Goal: Task Accomplishment & Management: Complete application form

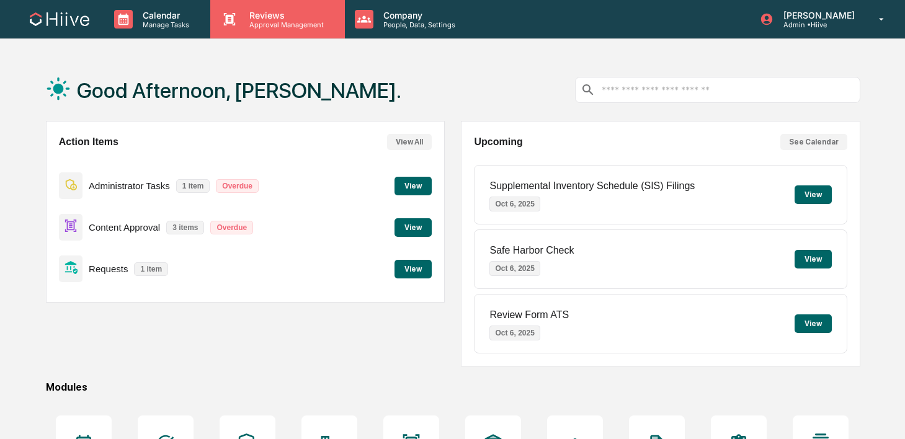
click at [213, 9] on div "Reviews Approval Management" at bounding box center [277, 19] width 134 height 38
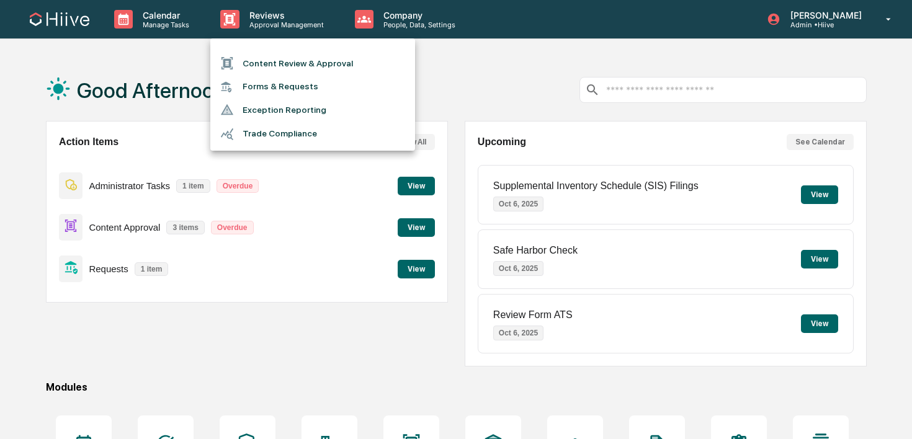
click at [268, 63] on li "Content Review & Approval" at bounding box center [312, 63] width 205 height 24
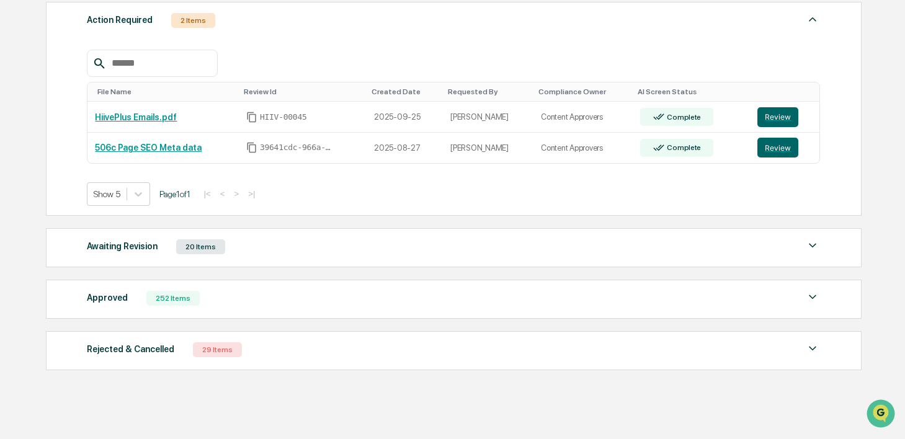
scroll to position [227, 0]
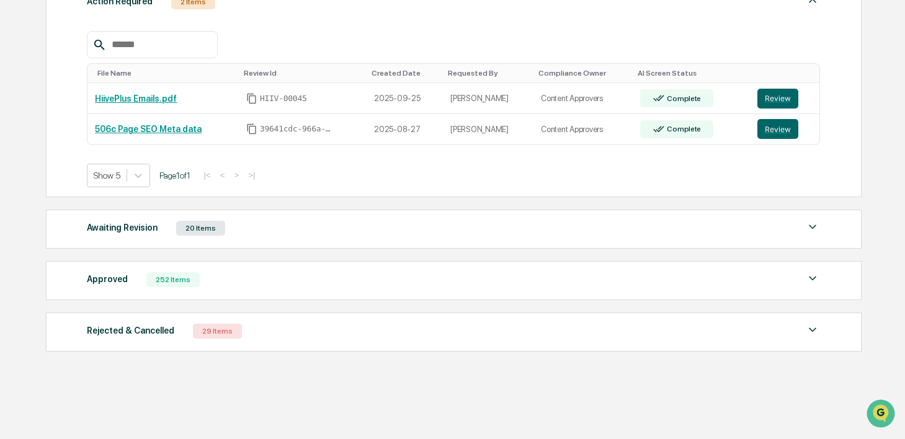
click at [182, 222] on div "20 Items" at bounding box center [200, 228] width 49 height 15
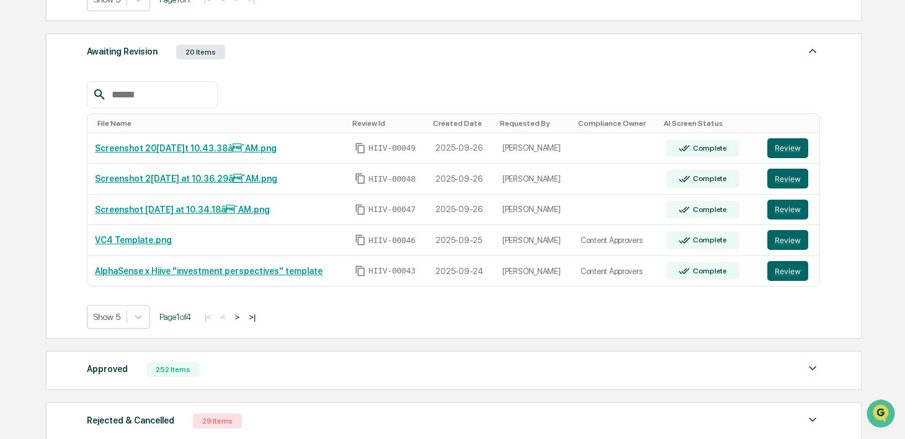
scroll to position [416, 0]
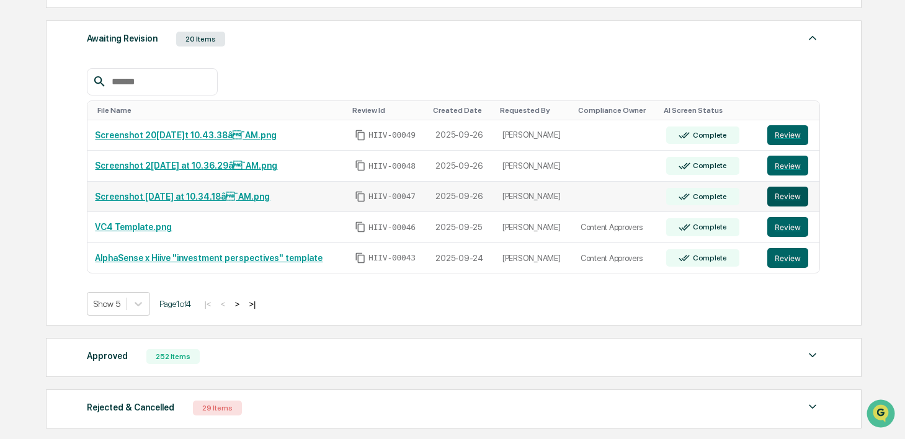
click at [777, 198] on button "Review" at bounding box center [787, 197] width 41 height 20
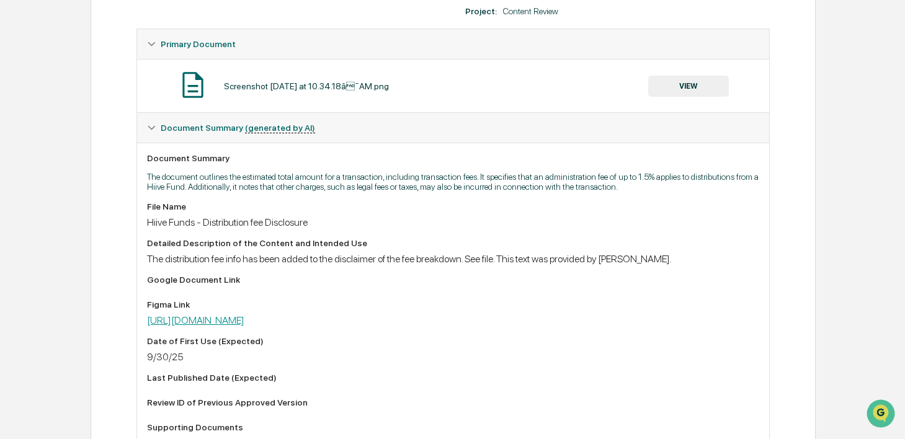
click at [244, 326] on link "https://www.figma.com/board/yKJ9HXuRuMluztbRnvZnl7/Investor-team?node-id=1-3293…" at bounding box center [195, 320] width 97 height 12
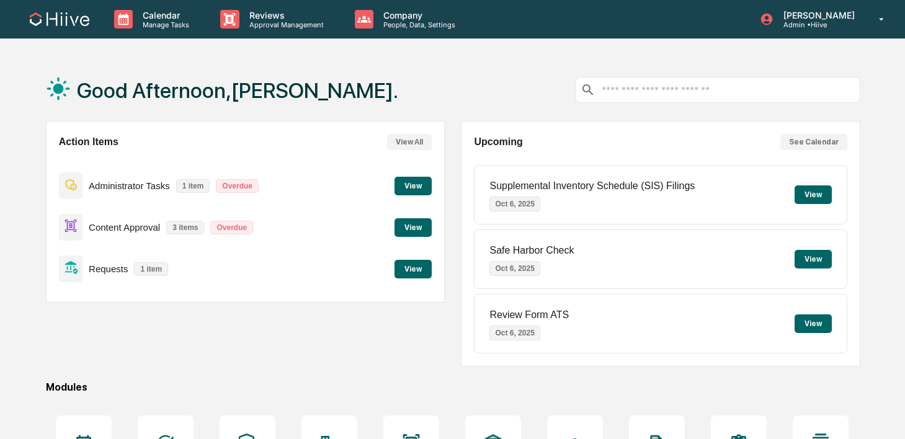
click at [236, 38] on div "Calendar Manage Tasks Reviews Approval Management Company People, Data, Setting…" at bounding box center [452, 19] width 905 height 39
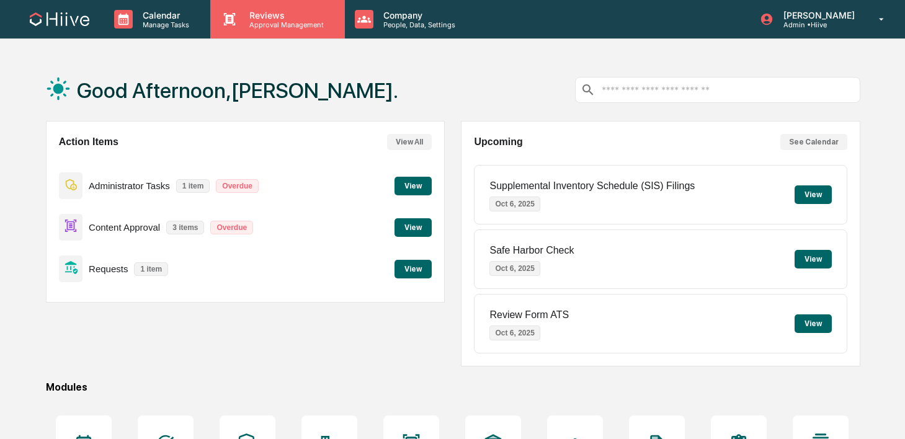
click at [236, 28] on icon at bounding box center [229, 19] width 19 height 19
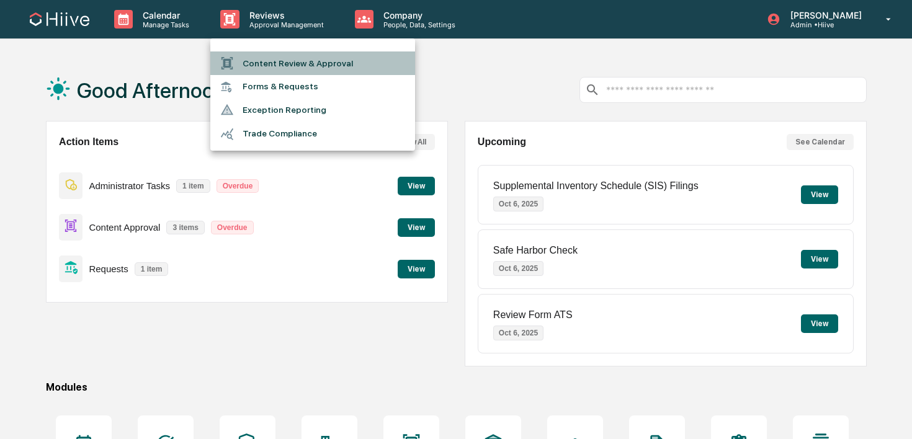
click at [236, 57] on div at bounding box center [231, 63] width 22 height 14
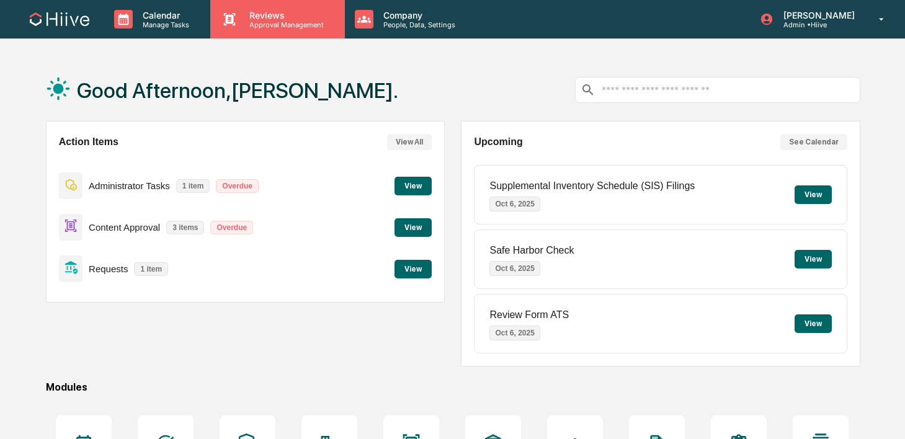
click at [229, 32] on div "Reviews Approval Management" at bounding box center [277, 19] width 134 height 38
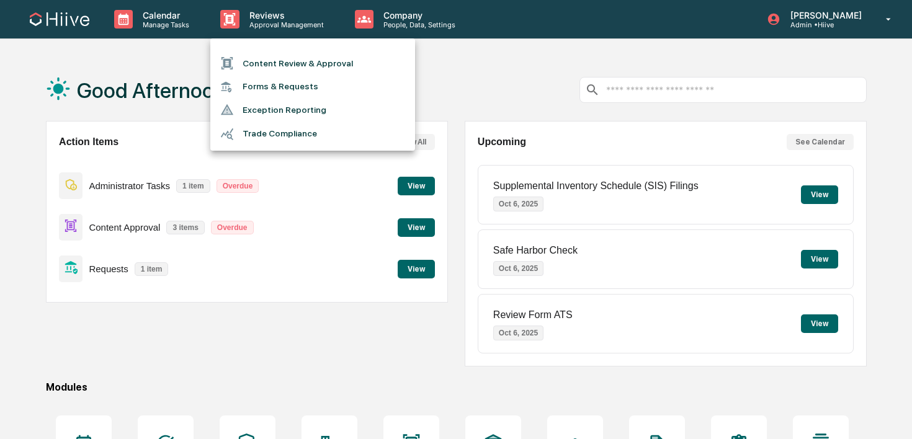
click at [230, 61] on icon at bounding box center [227, 63] width 12 height 12
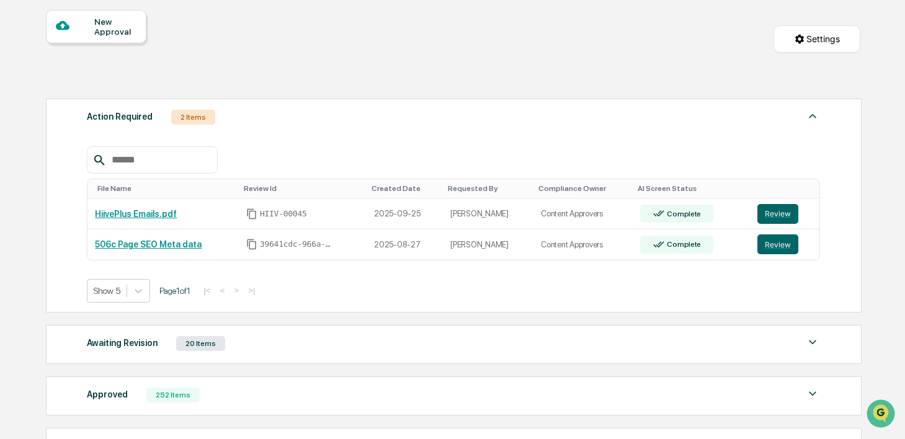
click at [265, 346] on div "Awaiting Revision 20 Items" at bounding box center [453, 343] width 733 height 17
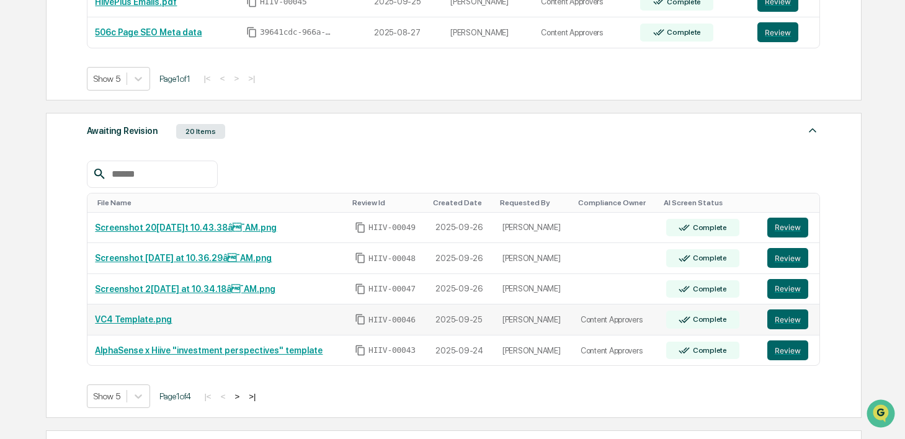
scroll to position [358, 0]
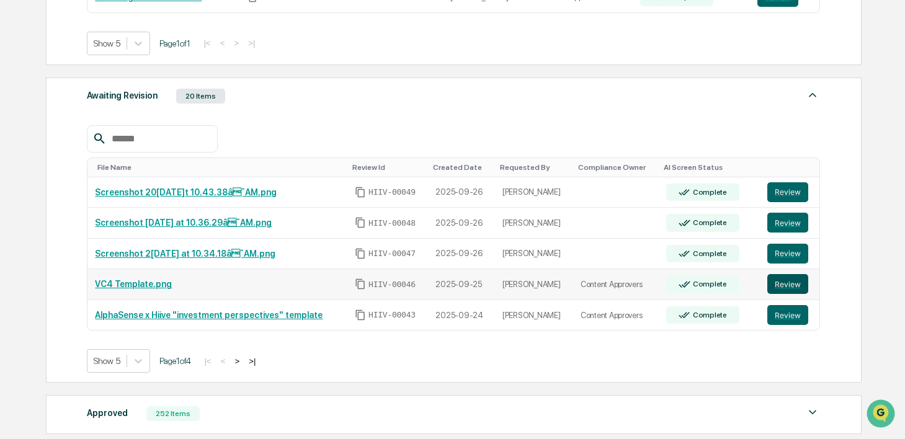
click at [807, 285] on button "Review" at bounding box center [787, 284] width 41 height 20
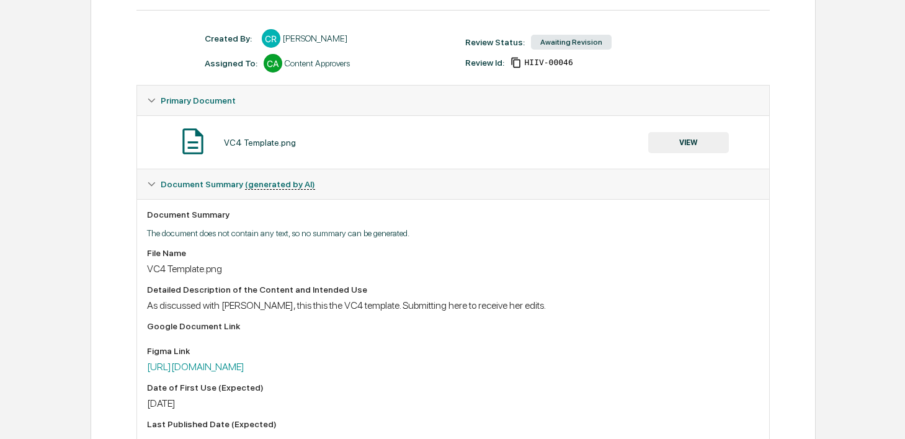
scroll to position [156, 0]
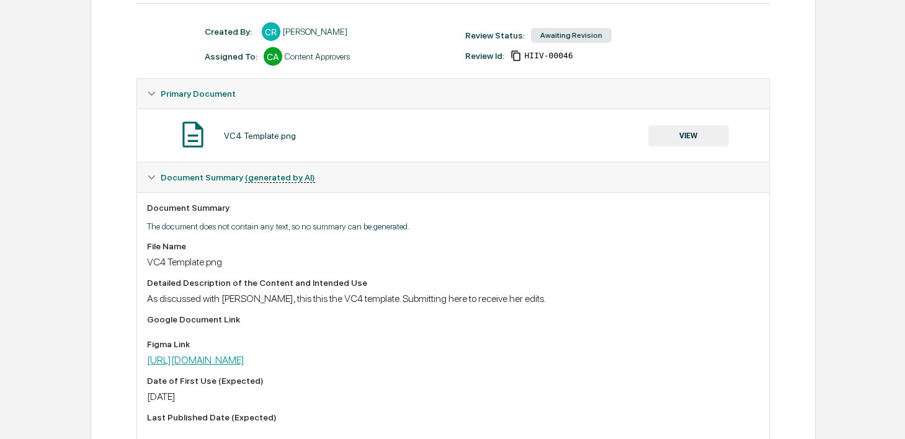
click at [244, 358] on link "https://www.figma.com/design/RpnXQ3Uj6Zi7t0ve33fhip/Investor-Weekly-Collateral?…" at bounding box center [195, 360] width 97 height 12
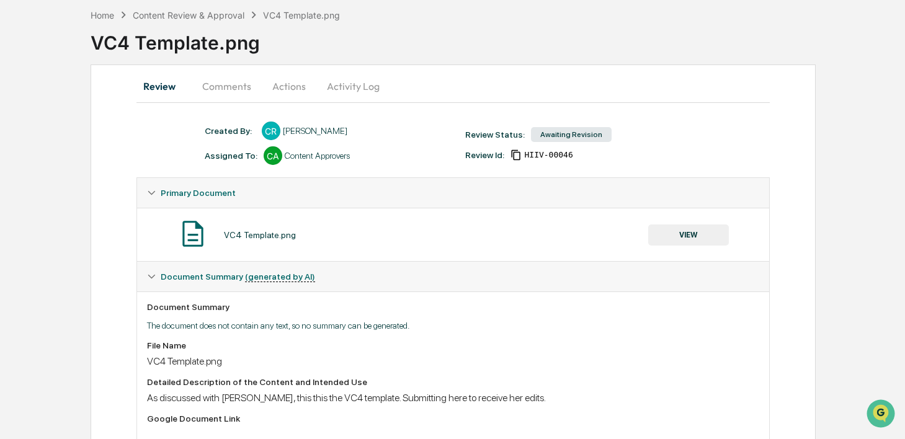
scroll to position [0, 0]
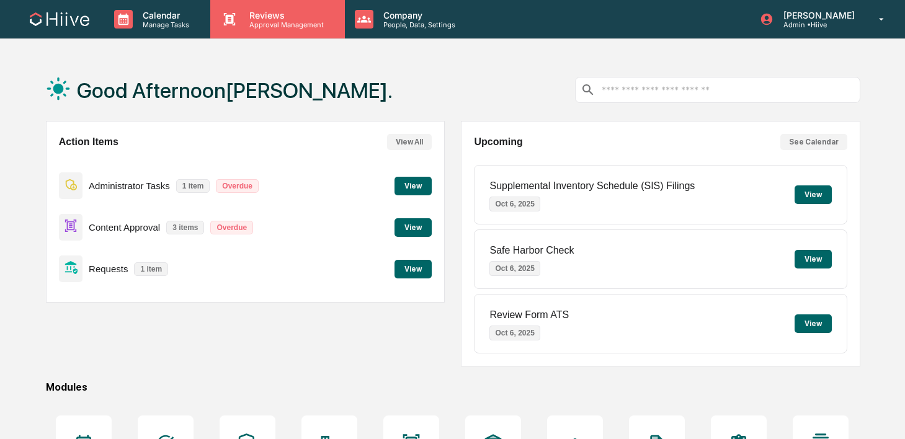
click at [268, 13] on p "Reviews" at bounding box center [284, 15] width 91 height 11
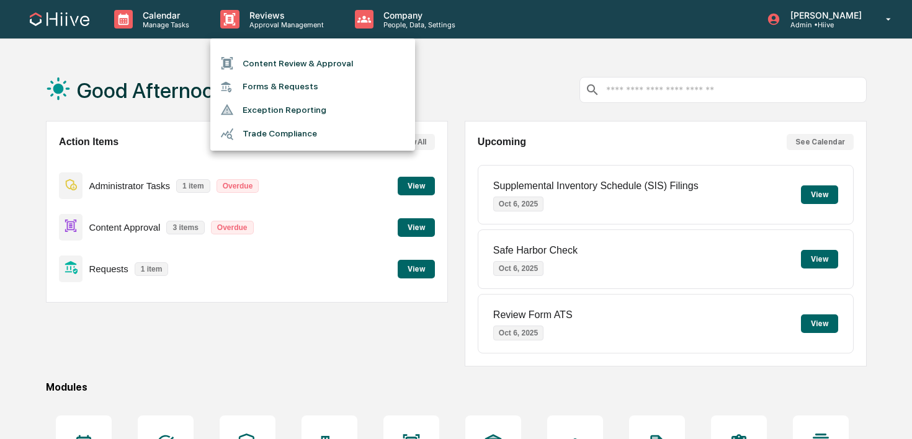
click at [260, 58] on li "Content Review & Approval" at bounding box center [312, 63] width 205 height 24
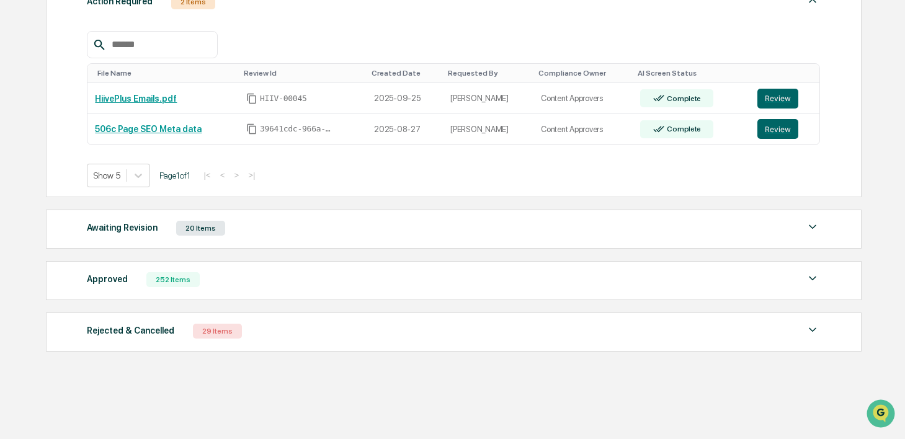
click at [254, 287] on div "Approved 252 Items" at bounding box center [453, 279] width 733 height 17
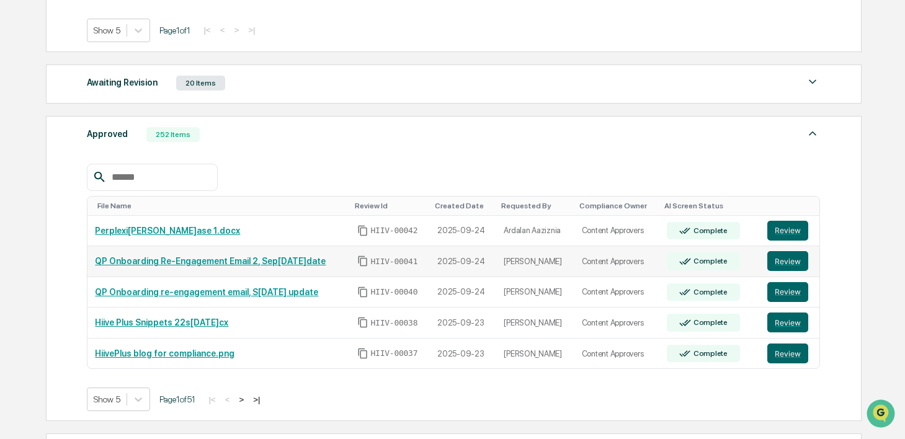
scroll to position [363, 0]
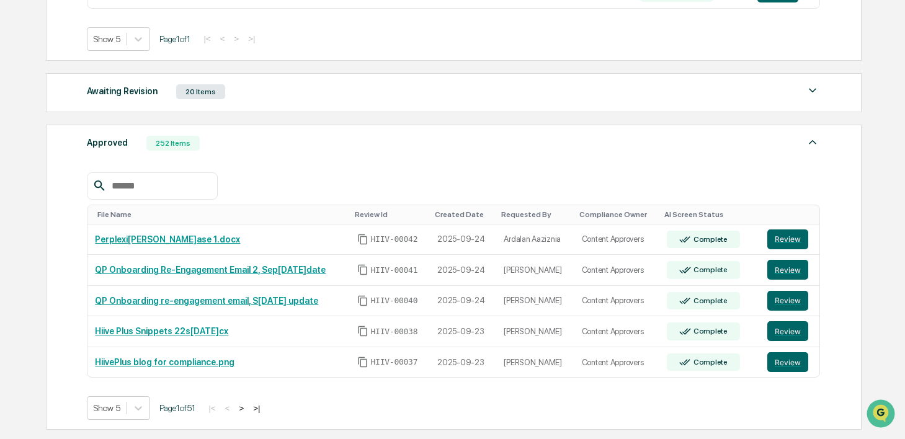
click at [540, 99] on div "Awaiting Revision 20 Items" at bounding box center [453, 91] width 733 height 17
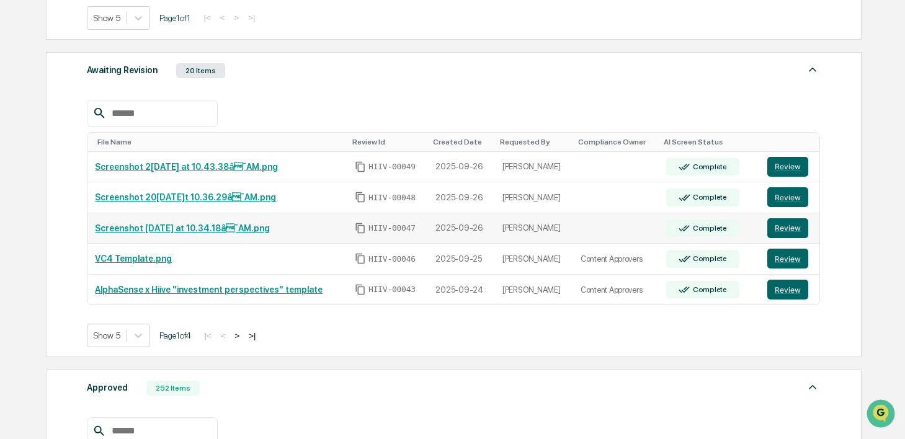
scroll to position [386, 0]
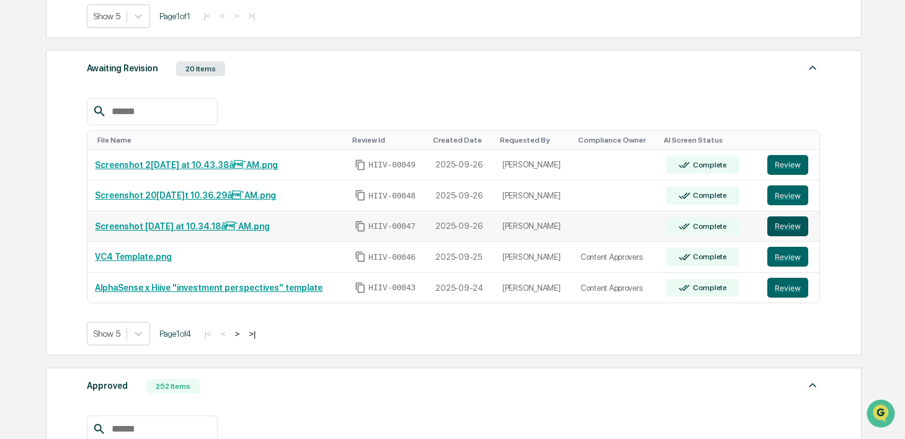
click at [775, 230] on button "Review" at bounding box center [787, 226] width 41 height 20
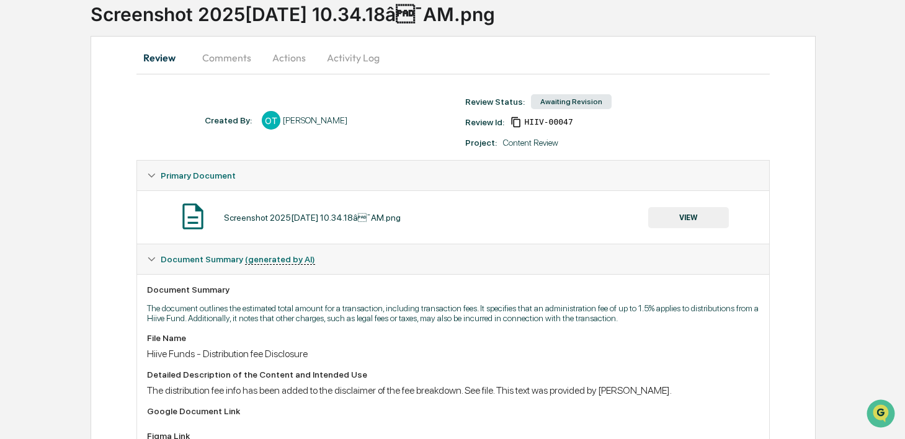
click at [232, 61] on button "Comments" at bounding box center [226, 58] width 69 height 30
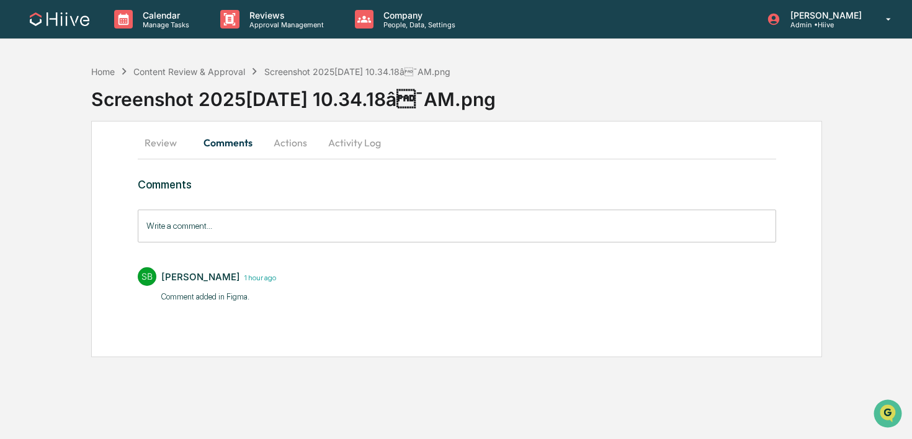
click at [203, 220] on div "Write a comment... Write a comment..." at bounding box center [457, 226] width 638 height 33
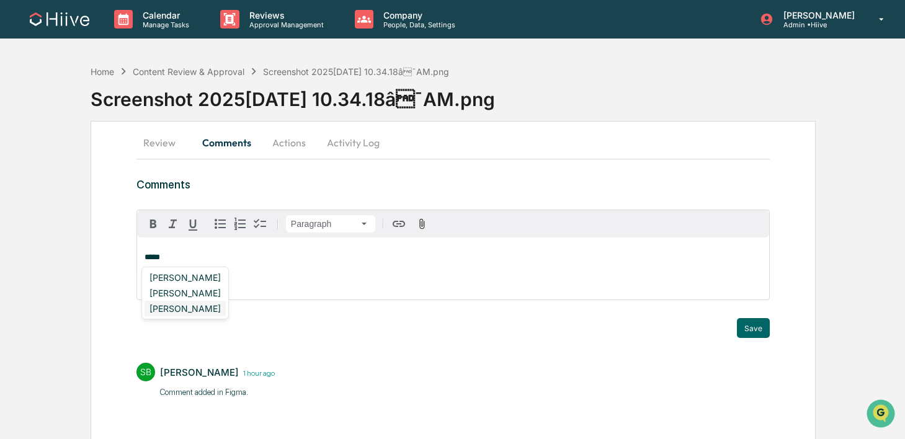
click at [173, 304] on div "[PERSON_NAME]" at bounding box center [185, 309] width 81 height 16
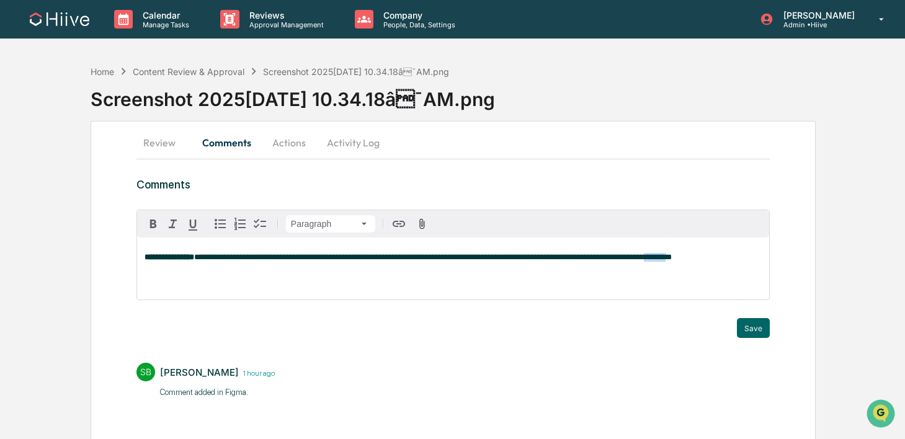
drag, startPoint x: 171, startPoint y: 270, endPoint x: 125, endPoint y: 266, distance: 46.0
click at [125, 267] on div "**********" at bounding box center [453, 287] width 725 height 332
click at [751, 325] on button "Save" at bounding box center [753, 328] width 33 height 20
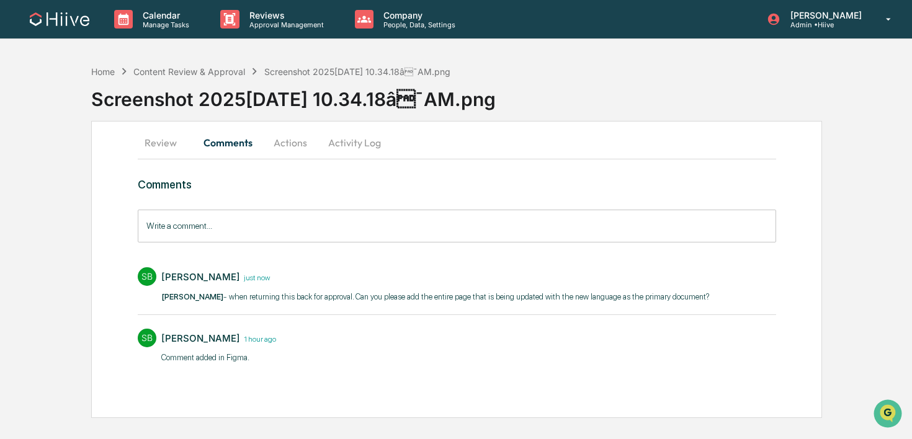
click at [335, 146] on button "Activity Log" at bounding box center [354, 143] width 73 height 30
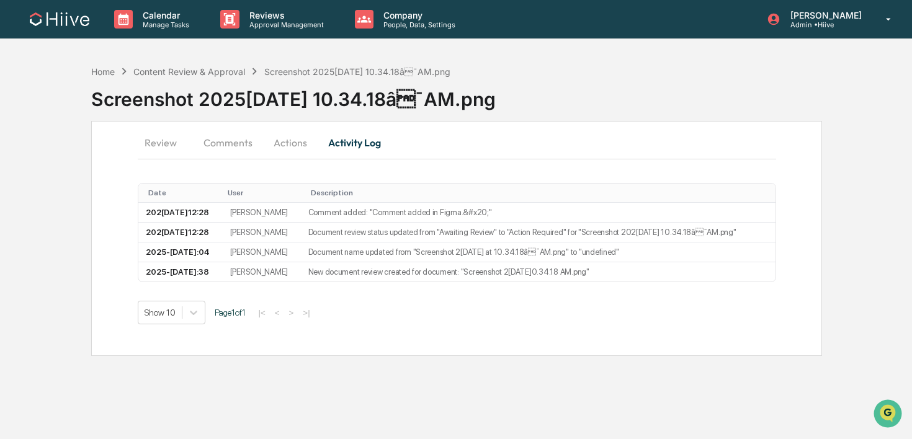
click at [163, 139] on button "Review" at bounding box center [166, 143] width 56 height 30
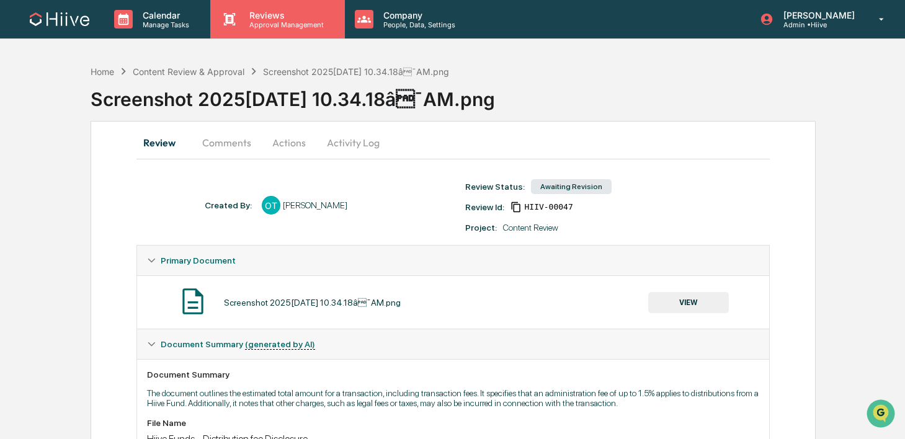
click at [277, 20] on p "Approval Management" at bounding box center [284, 24] width 91 height 9
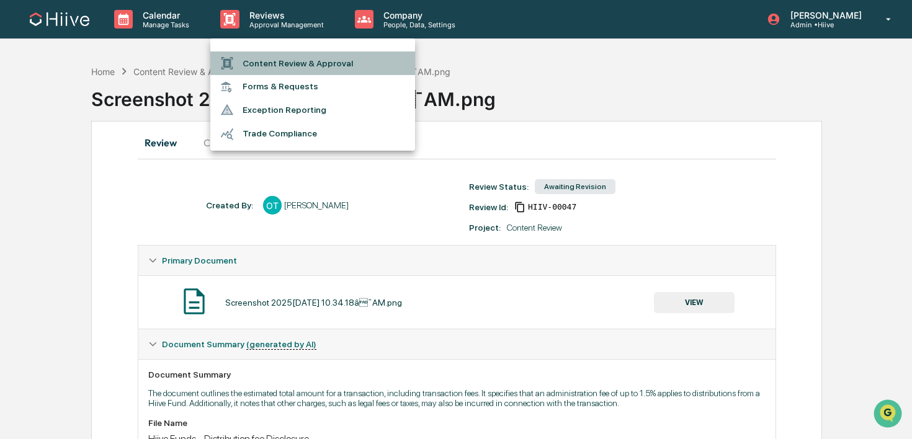
click at [259, 71] on li "Content Review & Approval" at bounding box center [312, 63] width 205 height 24
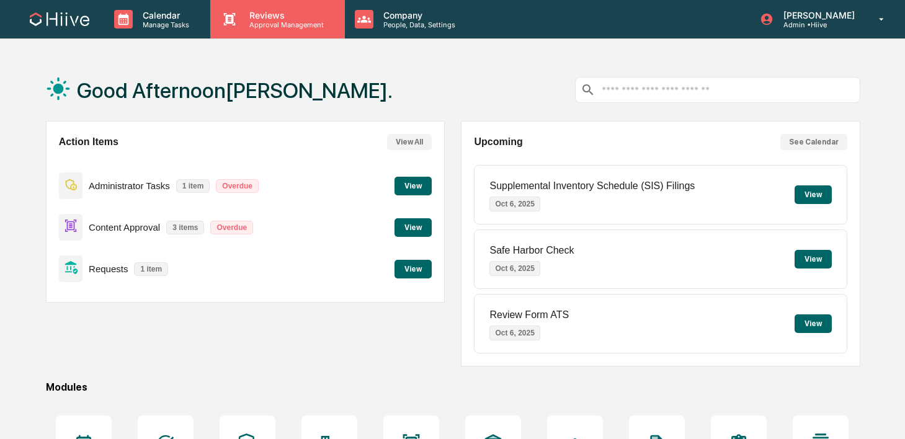
click at [257, 20] on p "Approval Management" at bounding box center [284, 24] width 91 height 9
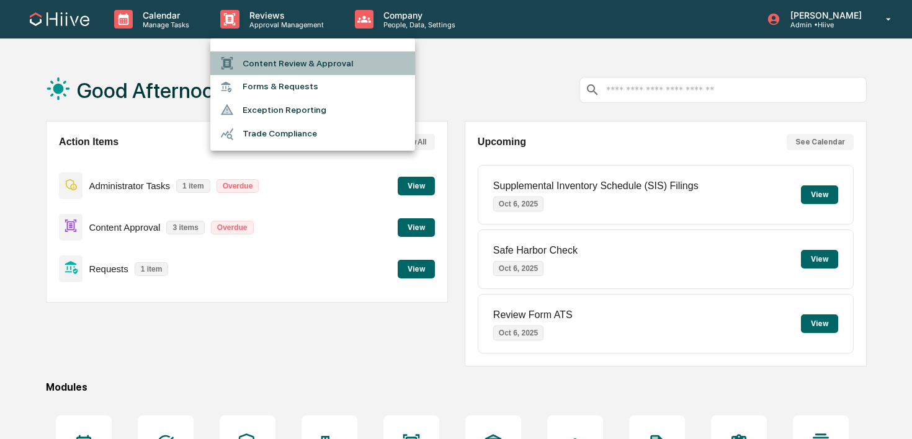
click at [252, 55] on li "Content Review & Approval" at bounding box center [312, 63] width 205 height 24
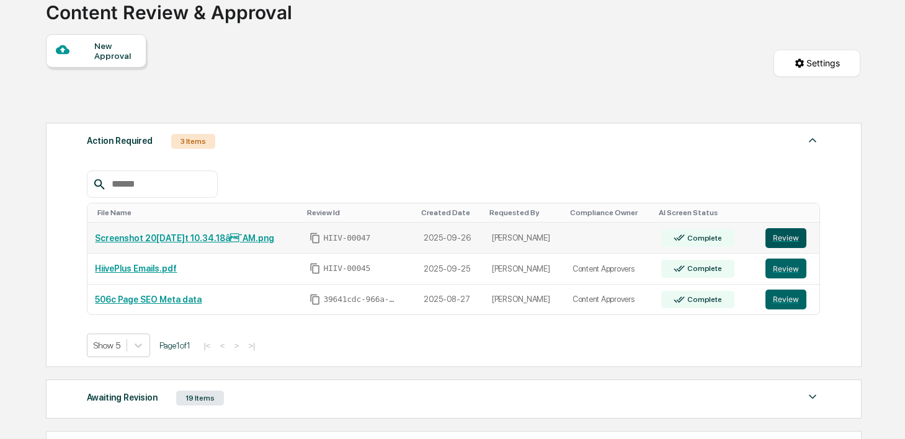
click at [783, 236] on button "Review" at bounding box center [785, 238] width 41 height 20
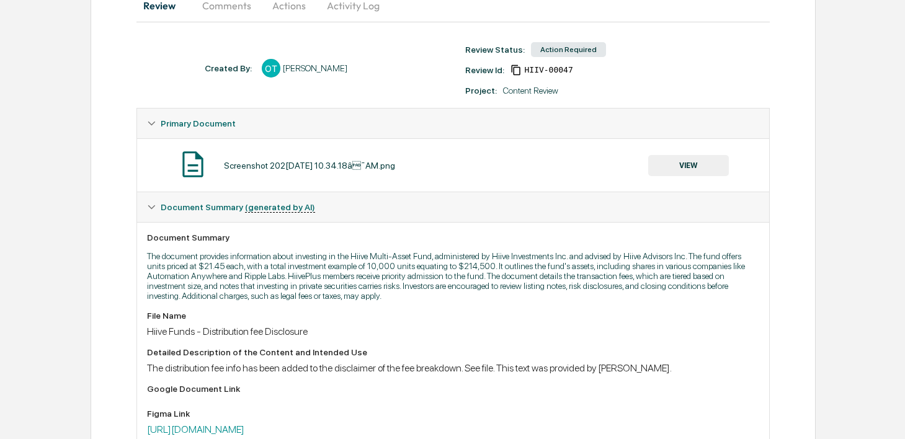
scroll to position [149, 0]
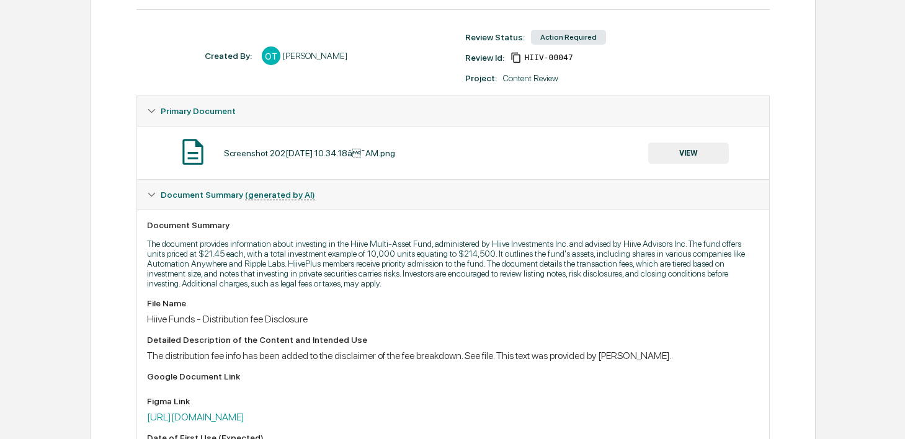
click at [674, 159] on button "VIEW" at bounding box center [688, 153] width 81 height 21
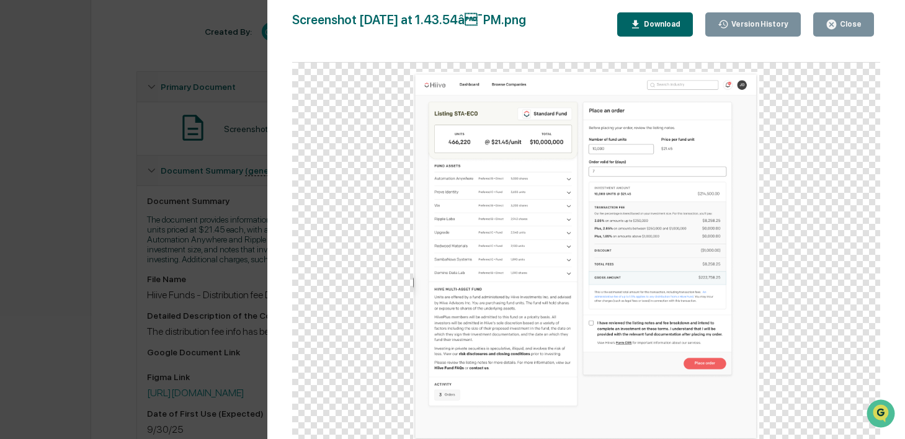
scroll to position [174, 0]
click at [834, 28] on icon "button" at bounding box center [831, 24] width 9 height 9
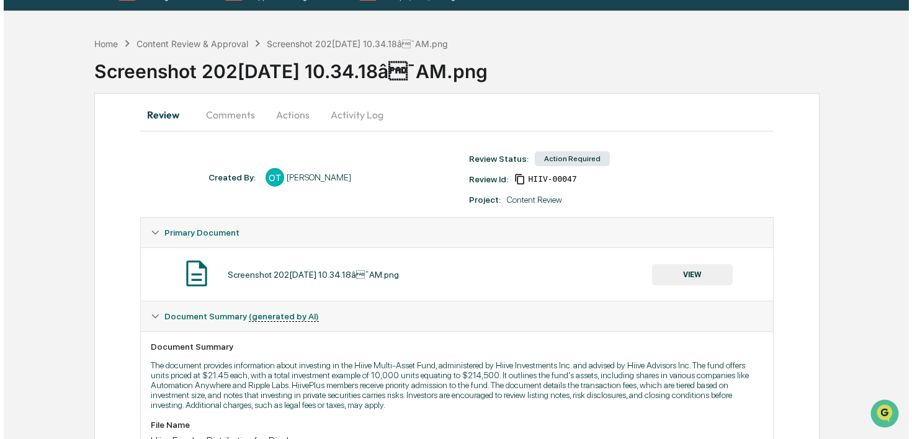
scroll to position [0, 0]
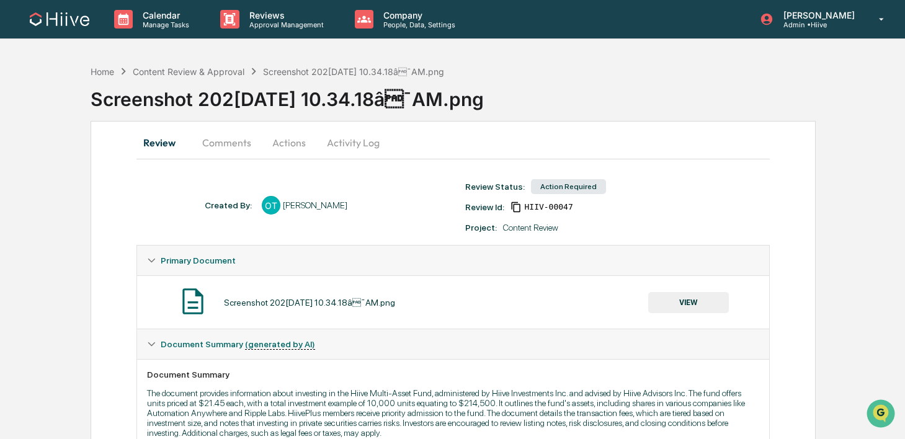
click at [338, 148] on button "Activity Log" at bounding box center [353, 143] width 73 height 30
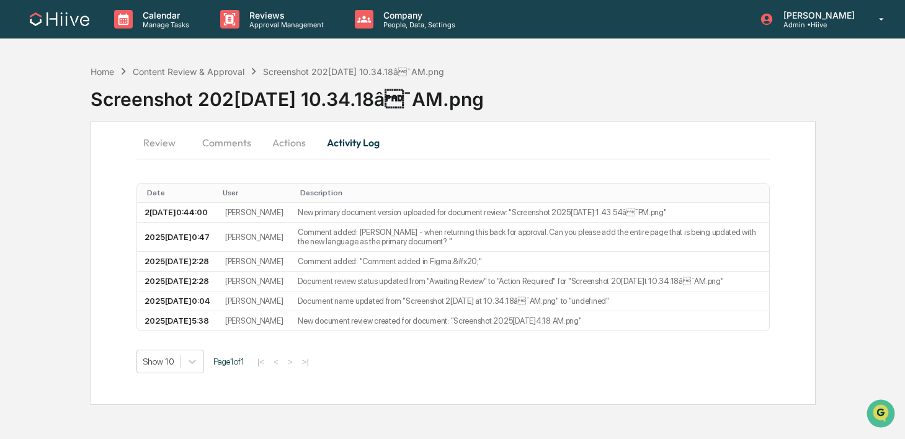
click at [287, 133] on button "Actions" at bounding box center [289, 143] width 56 height 30
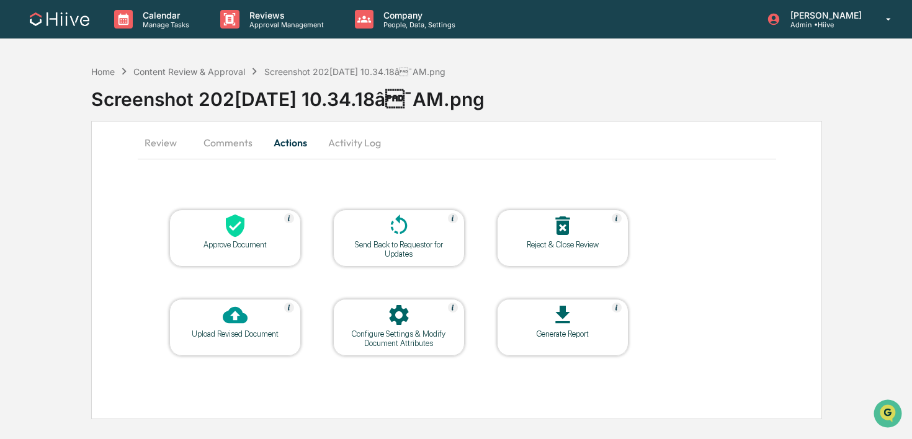
click at [370, 316] on div at bounding box center [399, 316] width 124 height 27
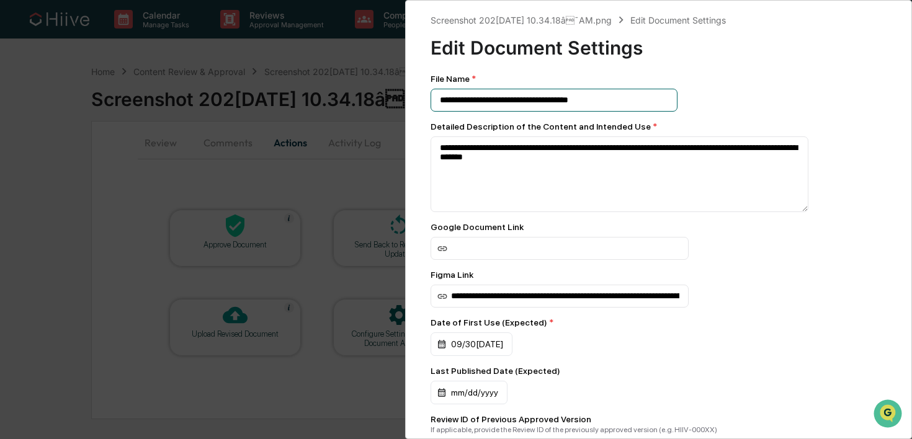
click at [607, 100] on input "**********" at bounding box center [553, 100] width 247 height 23
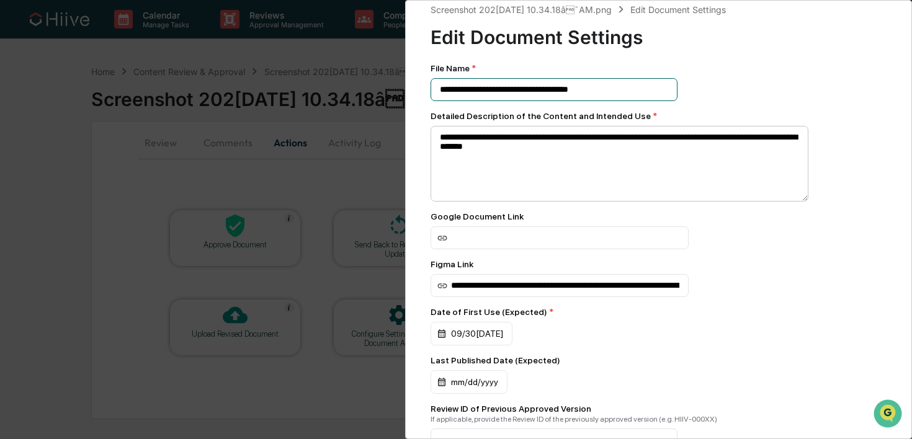
scroll to position [11, 0]
drag, startPoint x: 552, startPoint y: 89, endPoint x: 496, endPoint y: 90, distance: 56.4
click at [496, 90] on input "**********" at bounding box center [553, 89] width 247 height 23
click at [493, 89] on input "**********" at bounding box center [553, 89] width 247 height 23
click at [636, 94] on input "**********" at bounding box center [553, 89] width 247 height 23
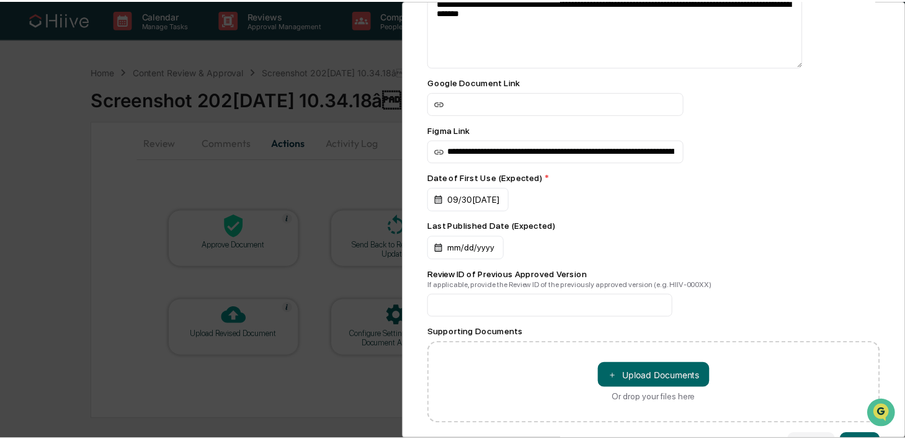
scroll to position [197, 0]
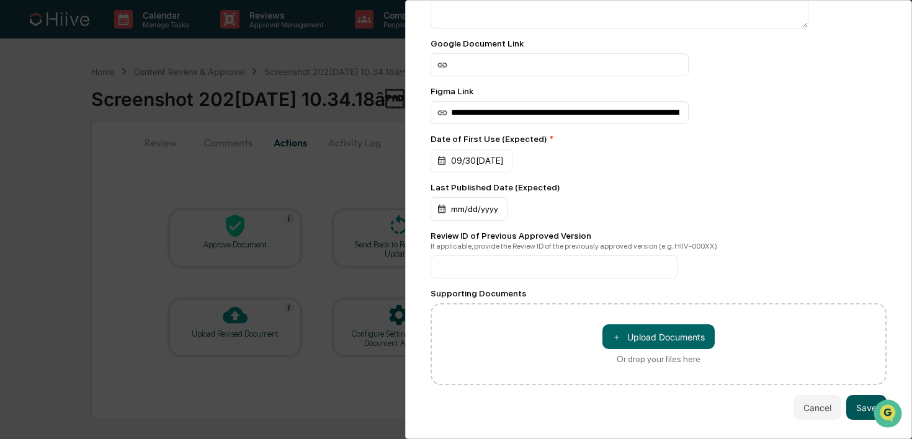
type input "**********"
click at [858, 403] on button "Save" at bounding box center [866, 407] width 40 height 25
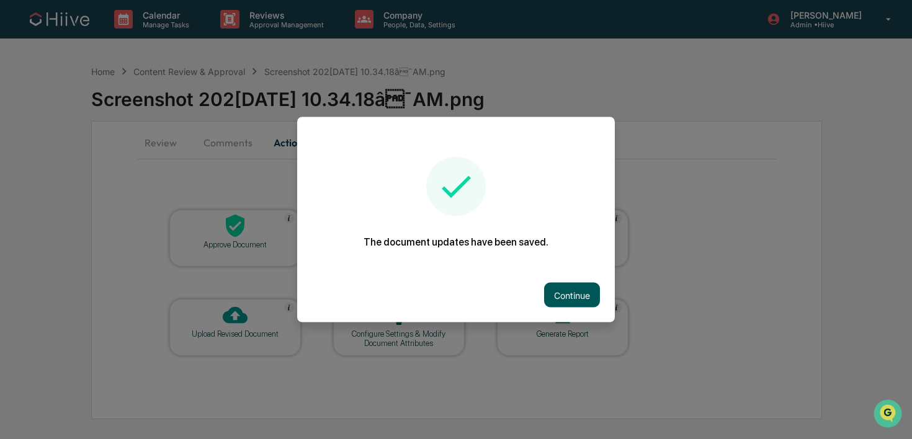
click at [577, 288] on button "Continue" at bounding box center [572, 295] width 56 height 25
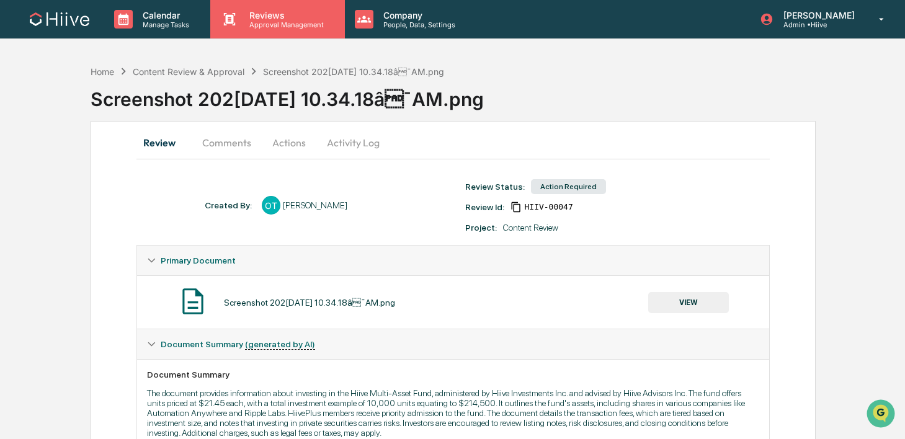
click at [303, 22] on p "Approval Management" at bounding box center [284, 24] width 91 height 9
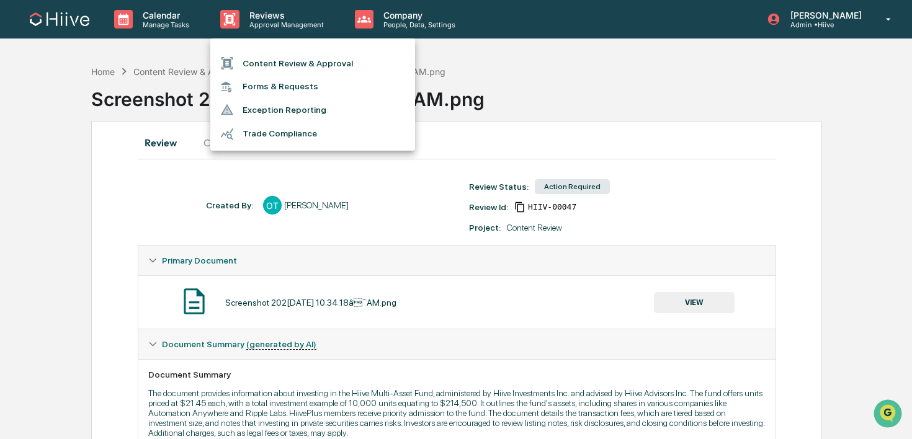
click at [301, 61] on li "Content Review & Approval" at bounding box center [312, 63] width 205 height 24
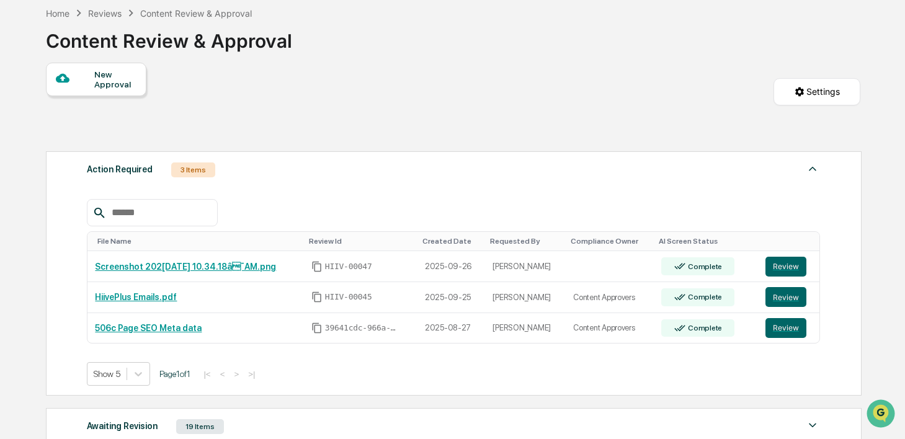
scroll to position [81, 0]
